Goal: Task Accomplishment & Management: Manage account settings

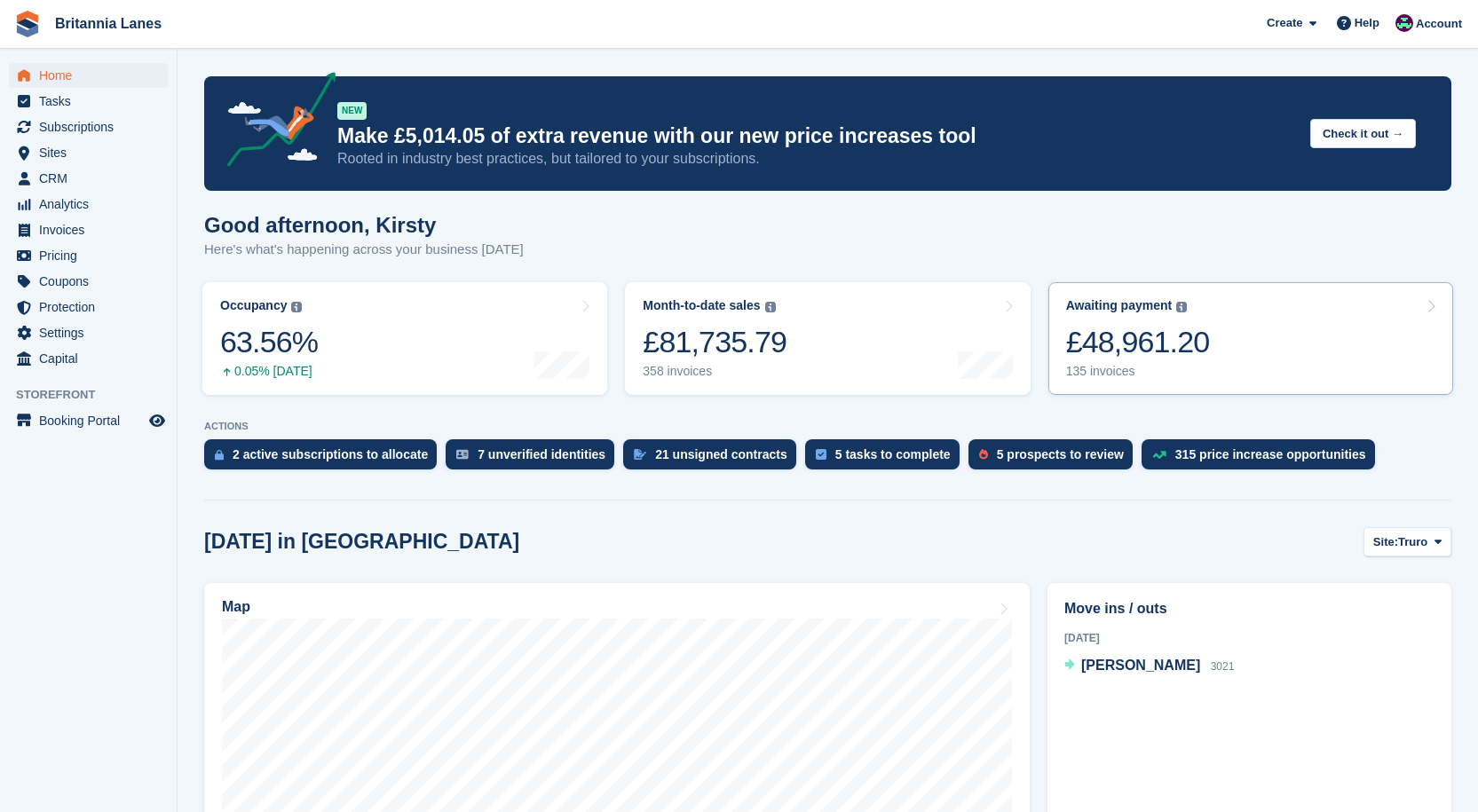
click at [1243, 336] on link "Awaiting payment The total outstanding balance on all open invoices. £48,961.20…" at bounding box center [1250, 338] width 404 height 112
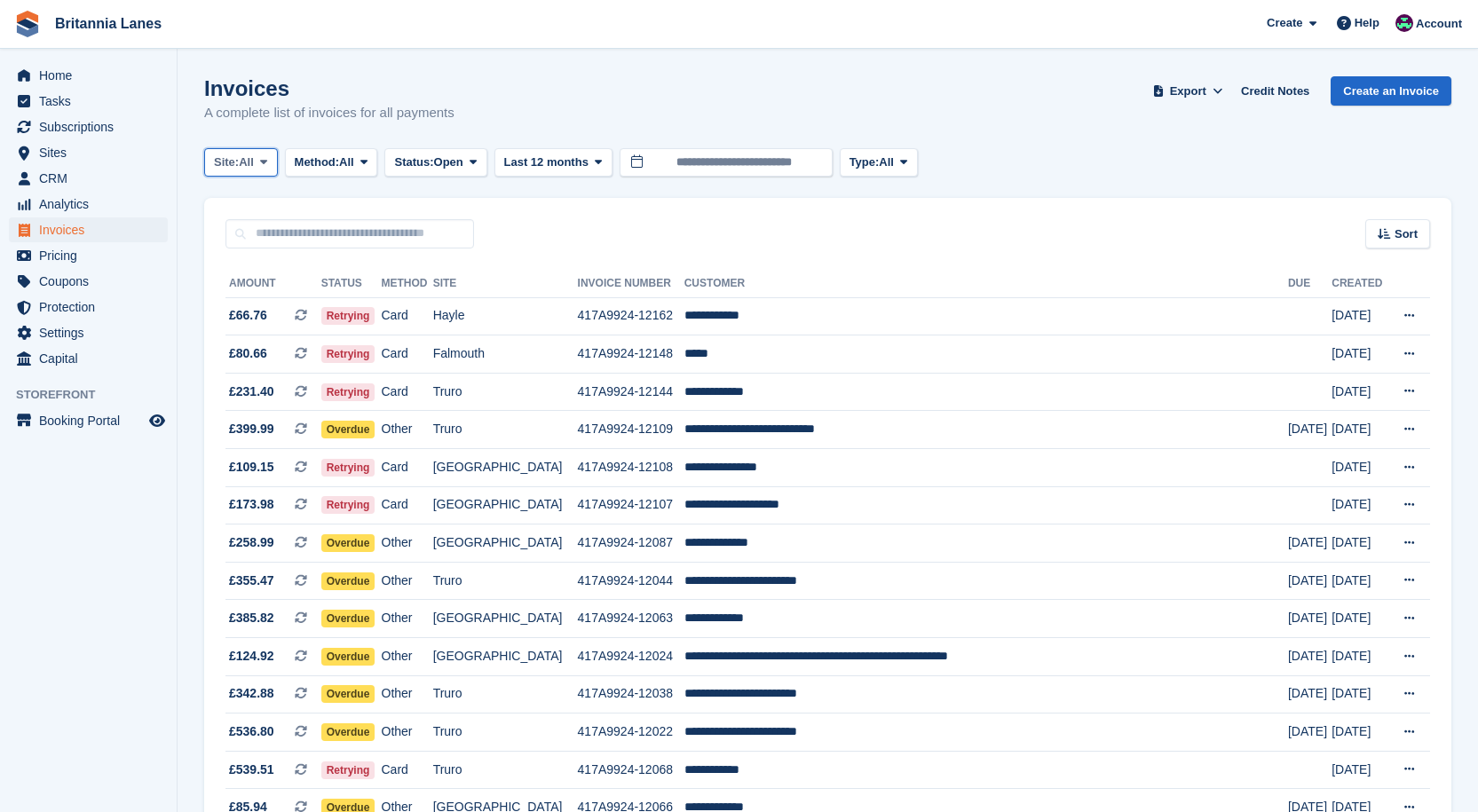
click at [262, 158] on span at bounding box center [264, 162] width 15 height 14
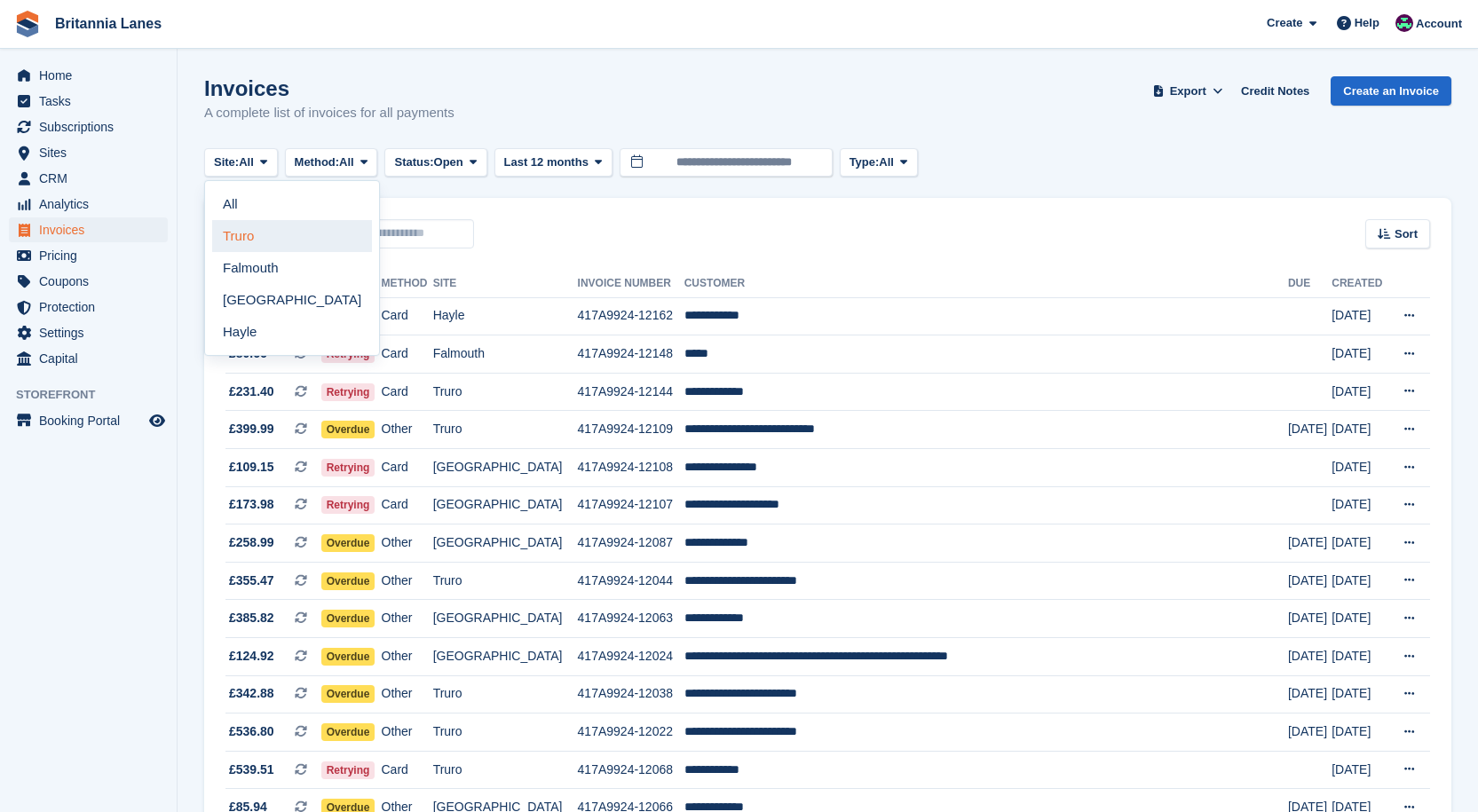
click at [258, 246] on link "Truro" at bounding box center [292, 236] width 160 height 32
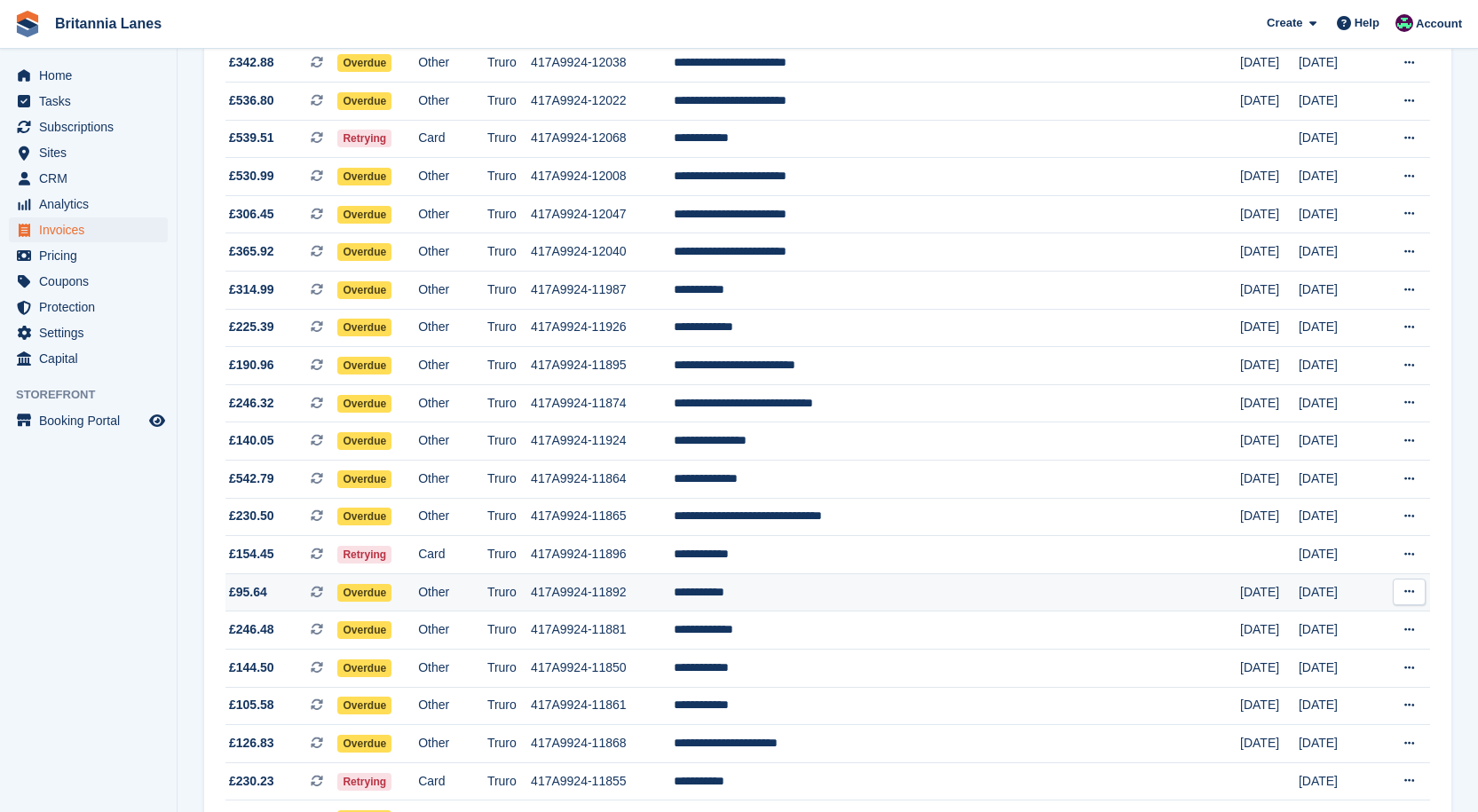
scroll to position [266, 0]
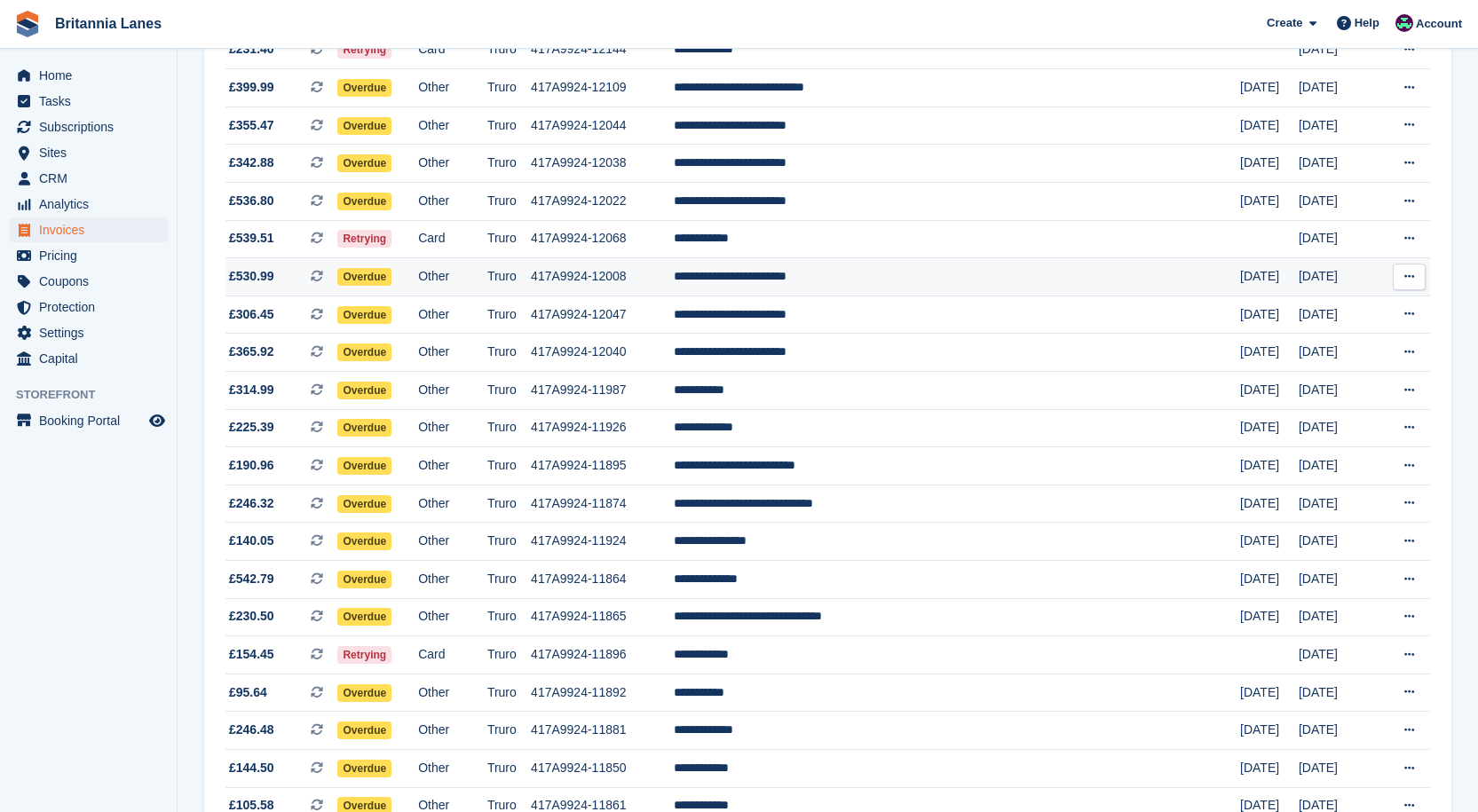
click at [893, 269] on td "**********" at bounding box center [957, 277] width 566 height 38
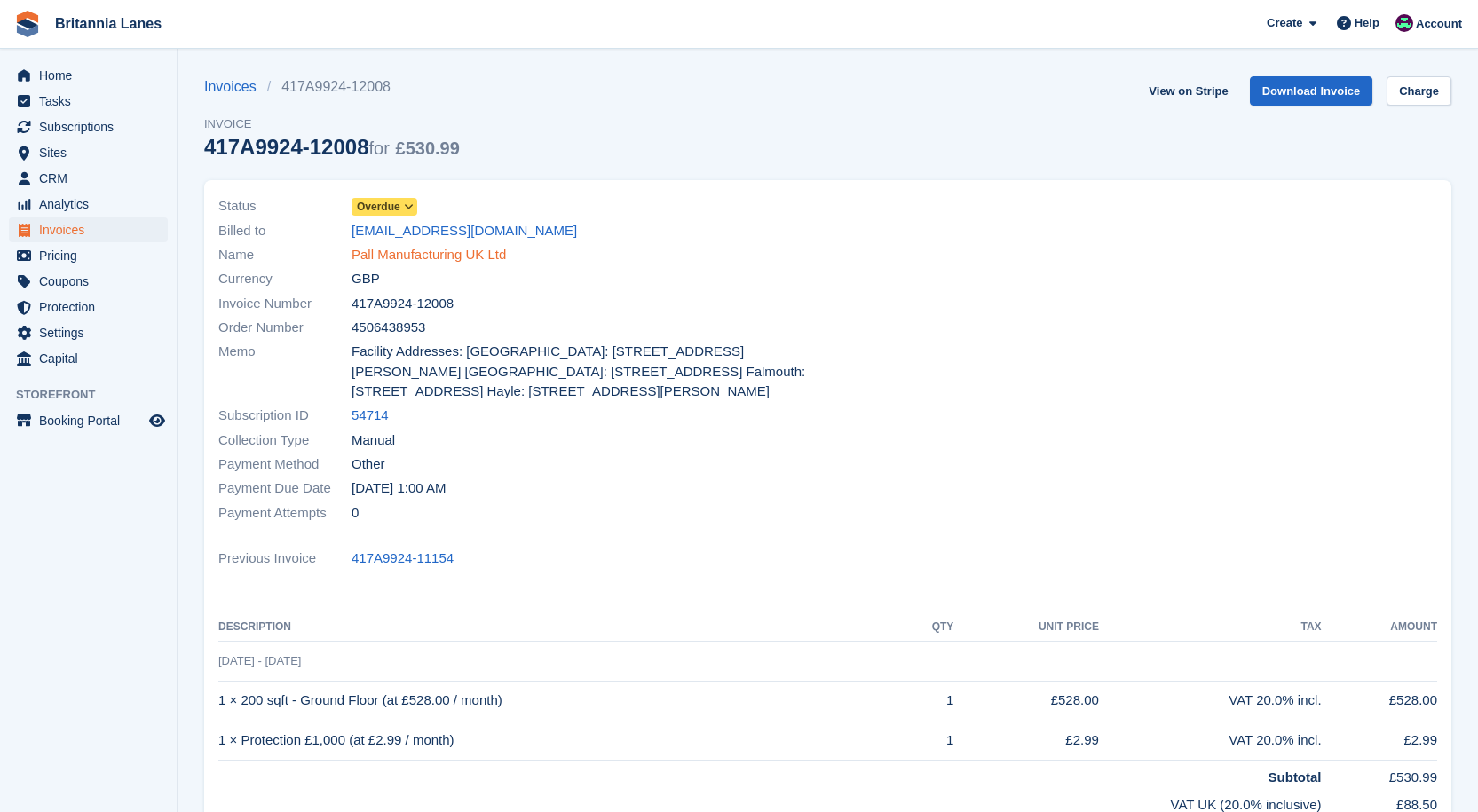
click at [395, 248] on link "Pall Manufacturing UK Ltd" at bounding box center [429, 255] width 154 height 21
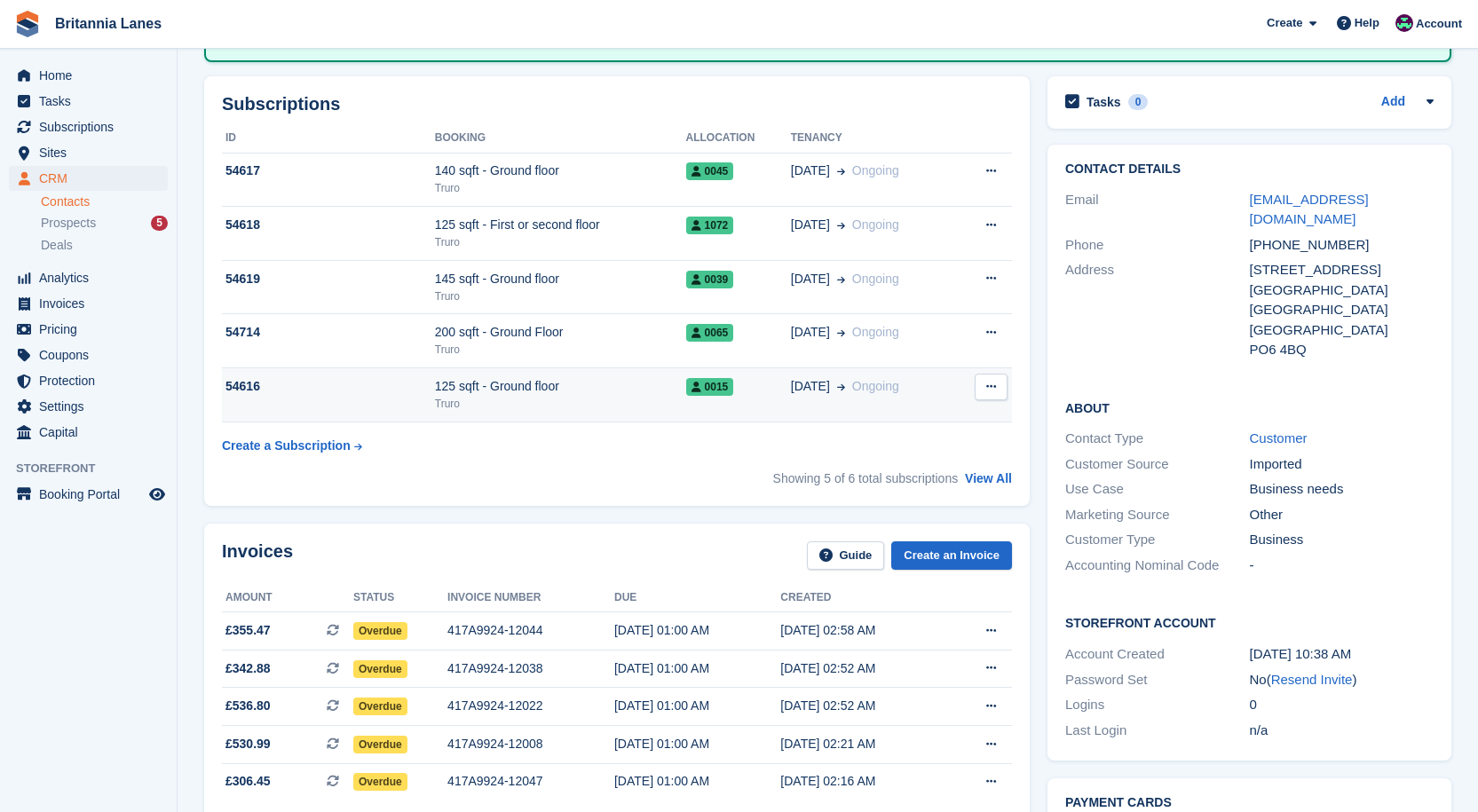
scroll to position [354, 0]
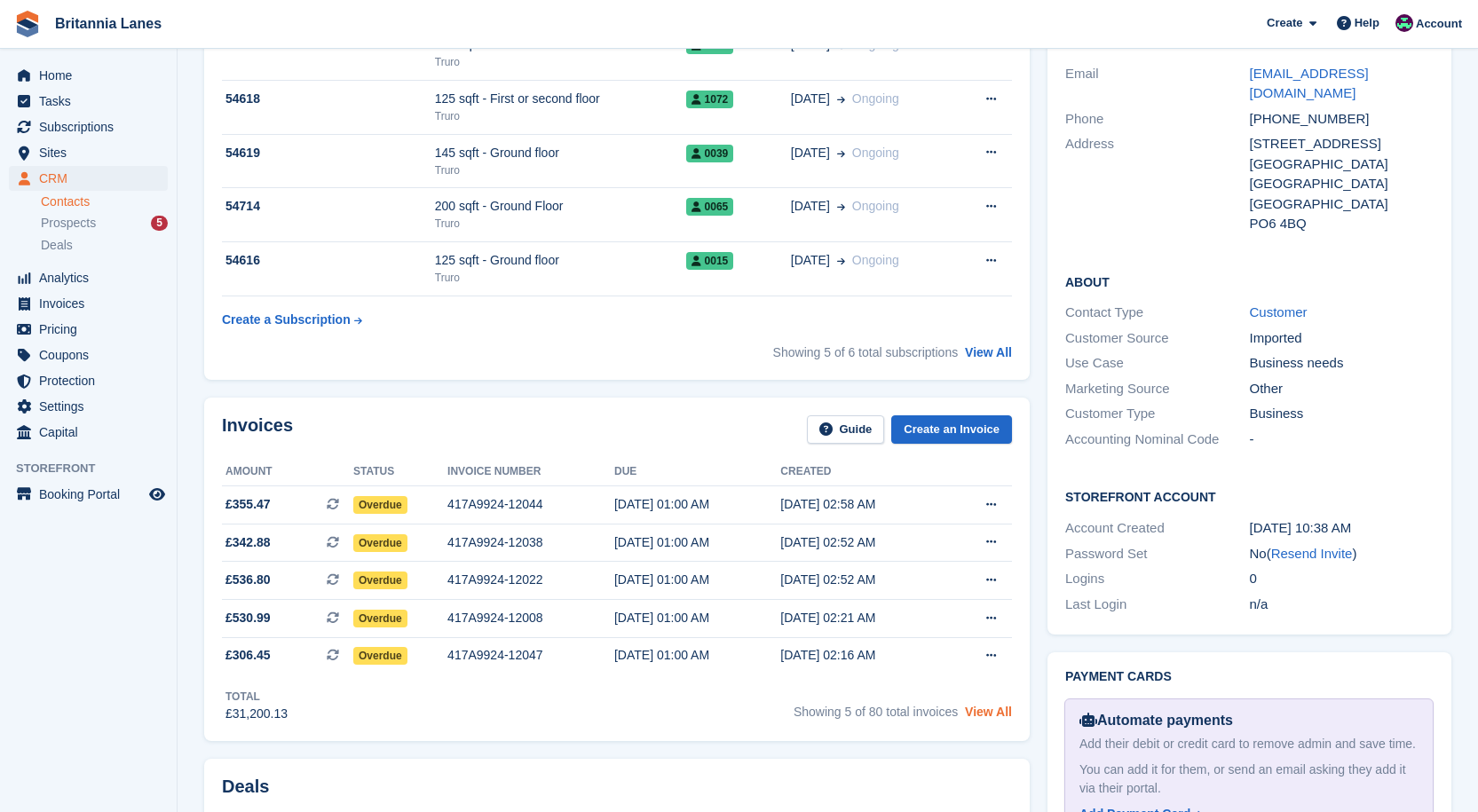
click at [974, 714] on link "View All" at bounding box center [988, 711] width 47 height 14
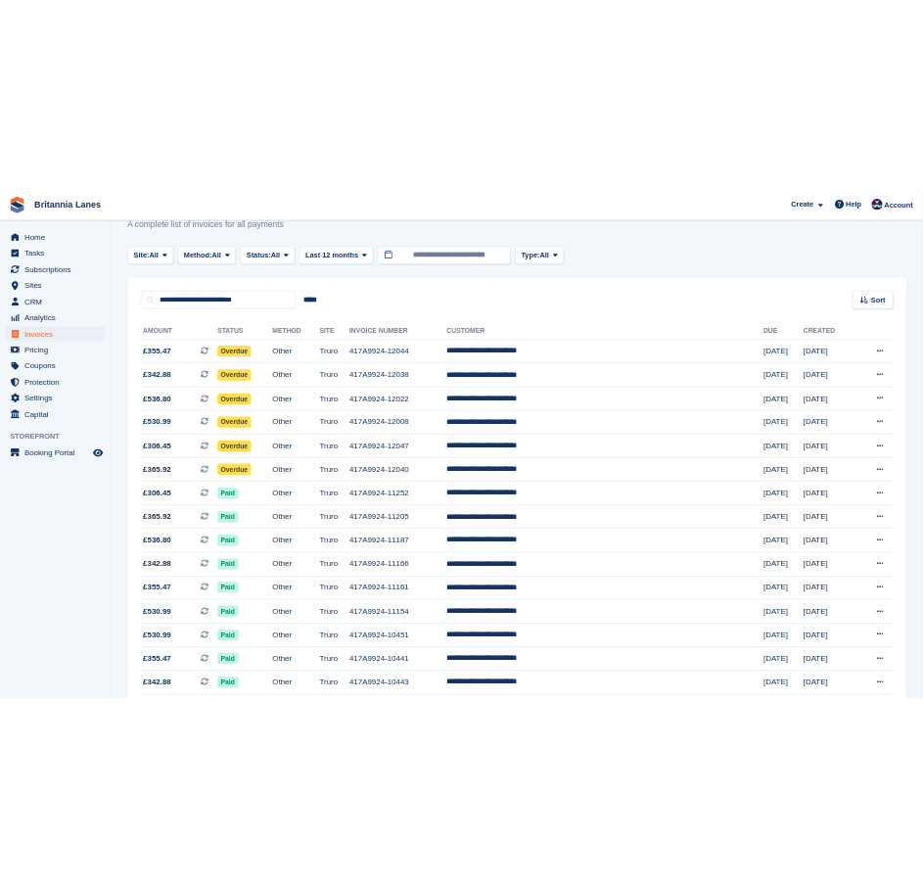
scroll to position [98, 0]
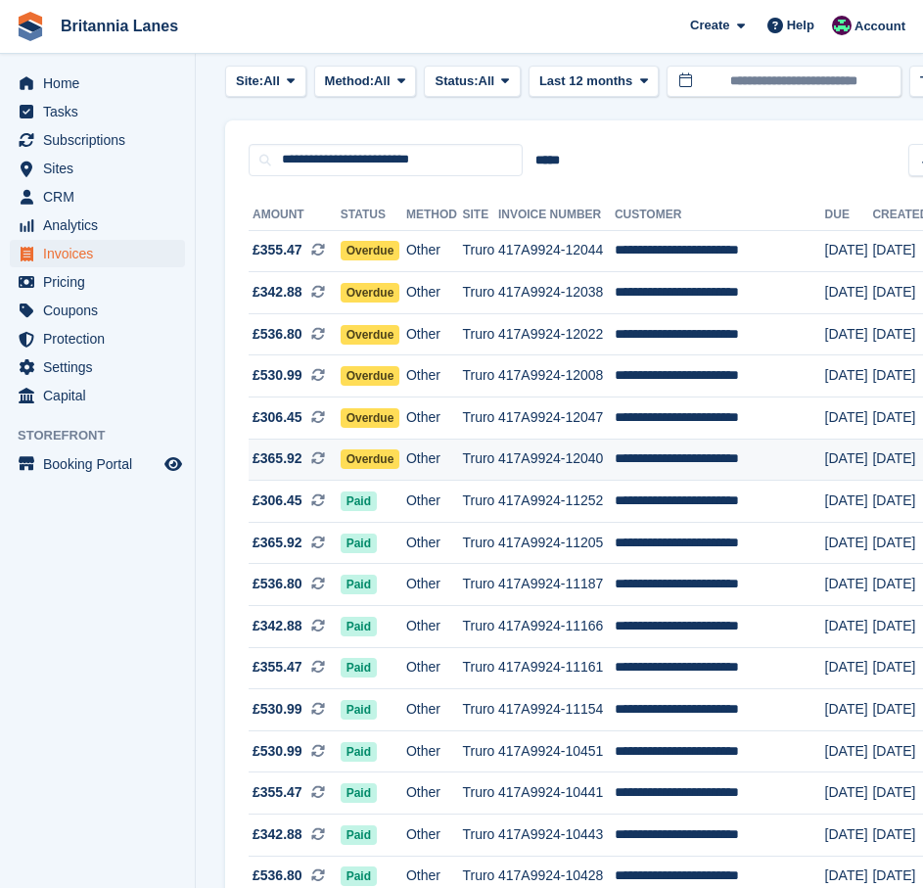
click at [669, 460] on td "**********" at bounding box center [720, 459] width 210 height 42
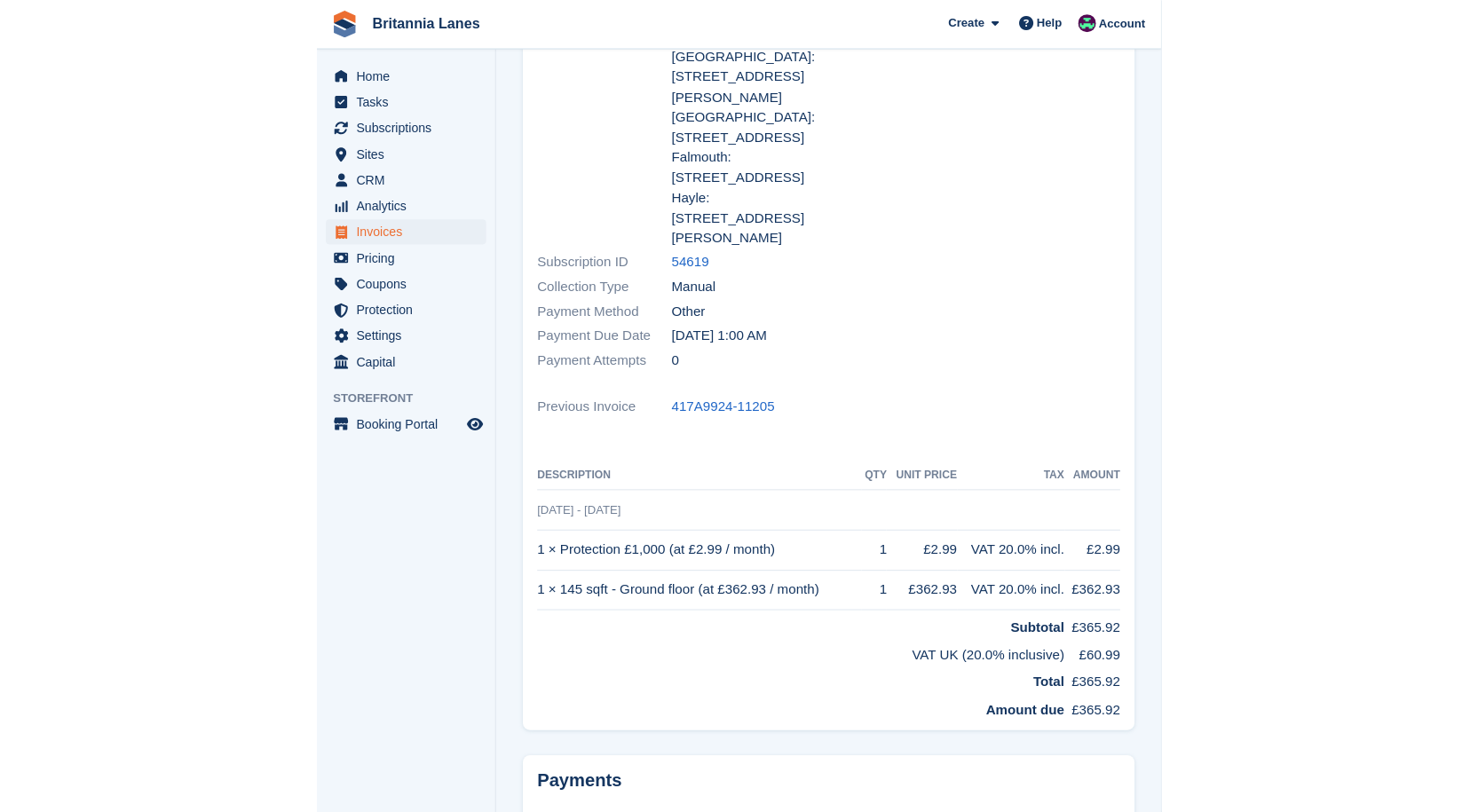
scroll to position [314, 0]
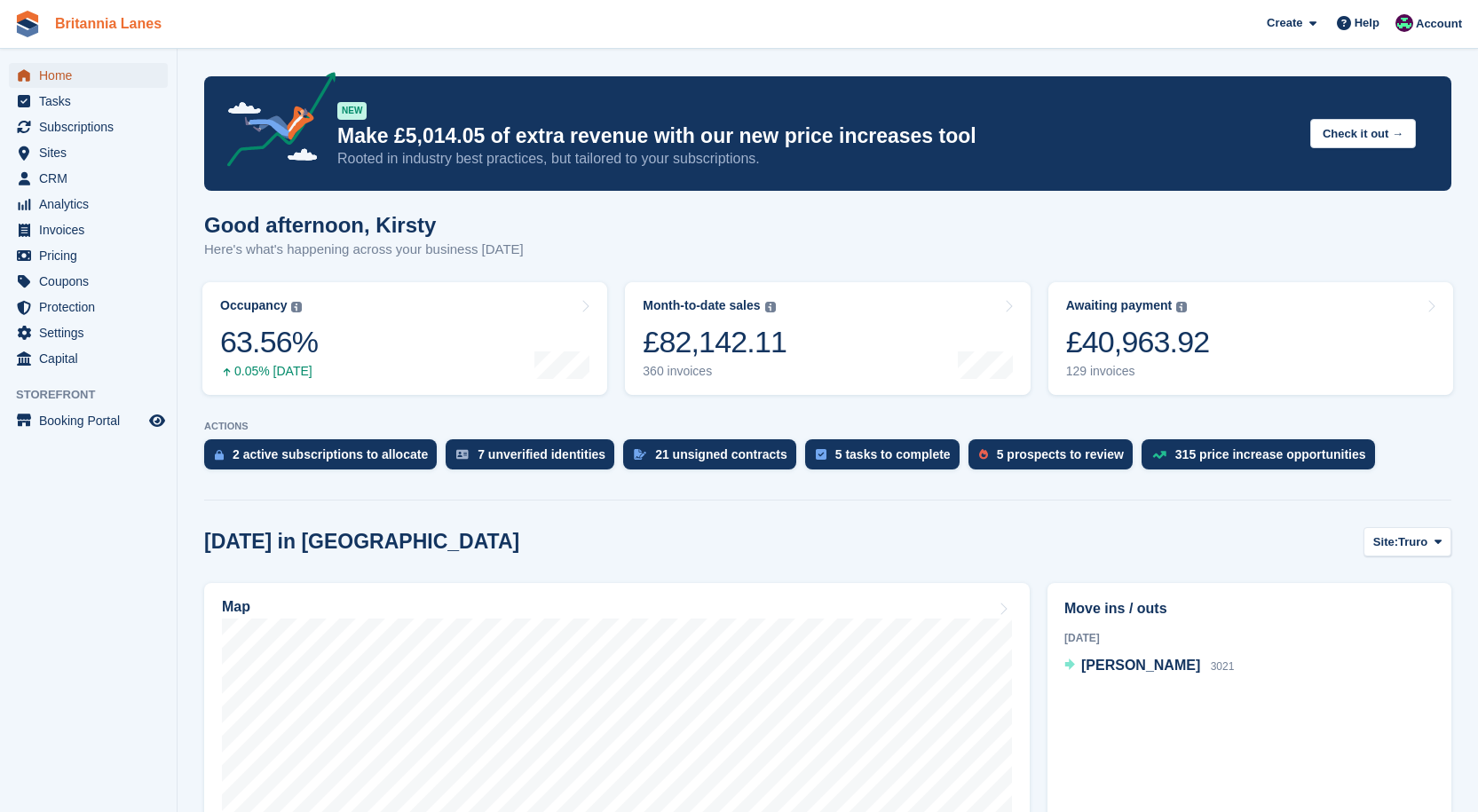
drag, startPoint x: 50, startPoint y: 81, endPoint x: 121, endPoint y: 31, distance: 86.8
click at [50, 81] on span "Home" at bounding box center [92, 74] width 106 height 24
